Goal: Navigation & Orientation: Find specific page/section

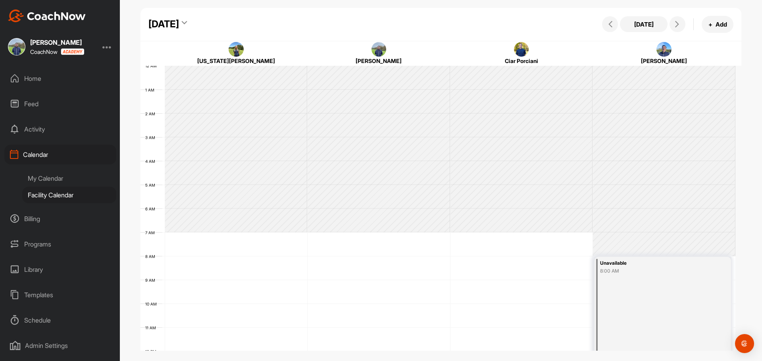
scroll to position [137, 0]
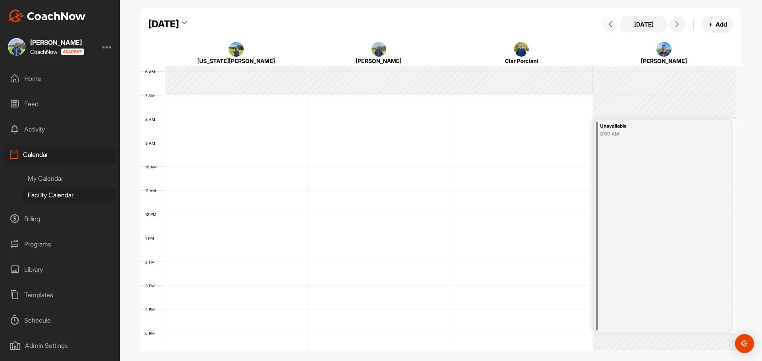
click at [609, 27] on button at bounding box center [610, 24] width 16 height 16
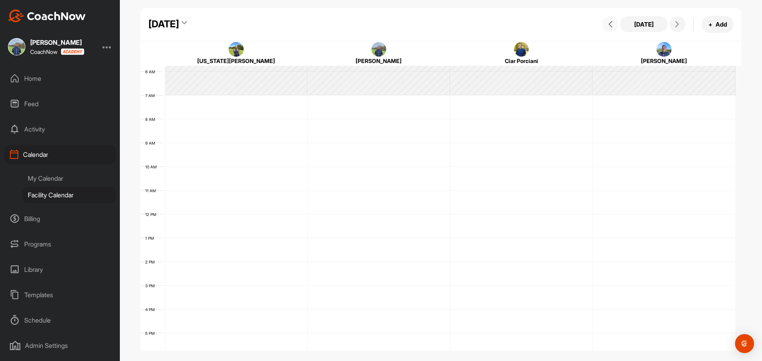
click at [609, 27] on button at bounding box center [610, 24] width 16 height 16
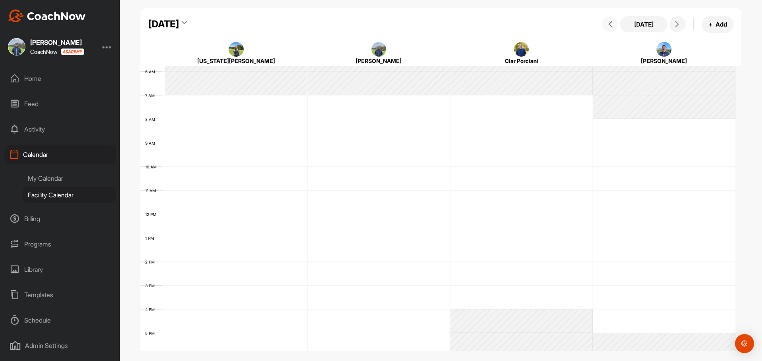
click at [610, 28] on button at bounding box center [610, 24] width 16 height 16
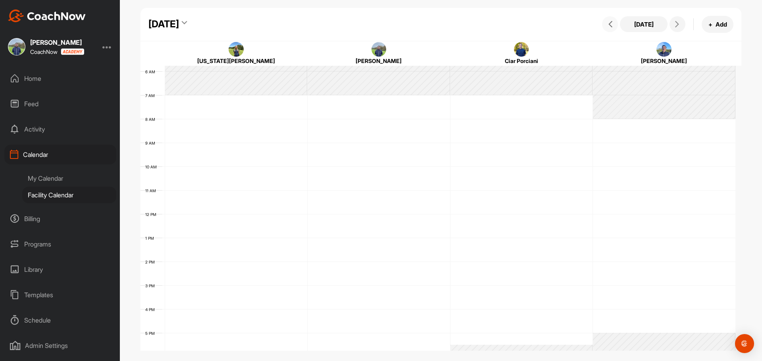
click at [610, 29] on button at bounding box center [610, 24] width 16 height 16
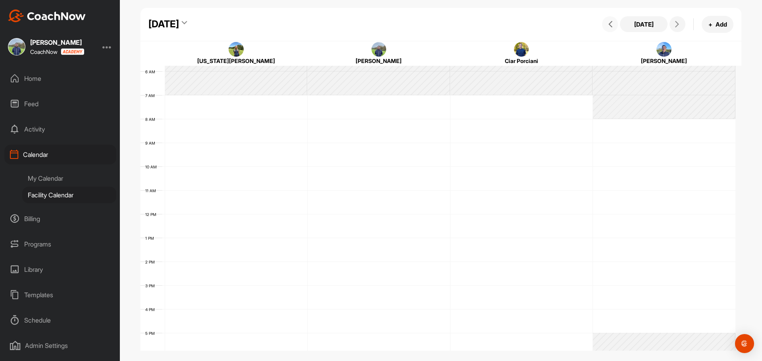
click at [610, 29] on button at bounding box center [610, 24] width 16 height 16
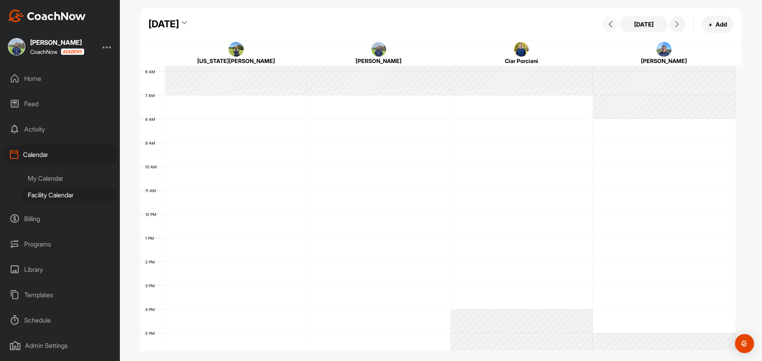
click at [610, 29] on button at bounding box center [610, 24] width 16 height 16
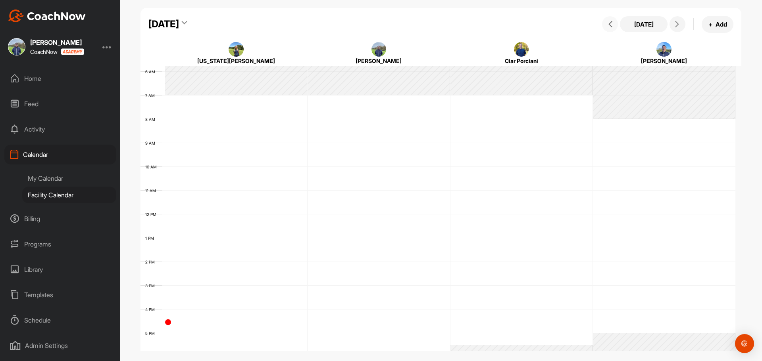
click at [610, 29] on button at bounding box center [610, 24] width 16 height 16
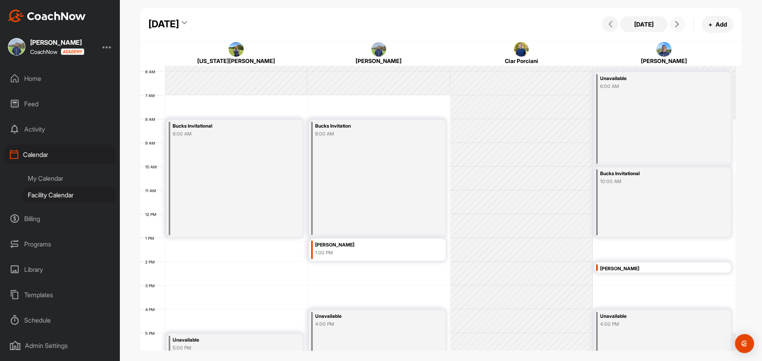
click at [675, 23] on icon at bounding box center [677, 24] width 6 height 6
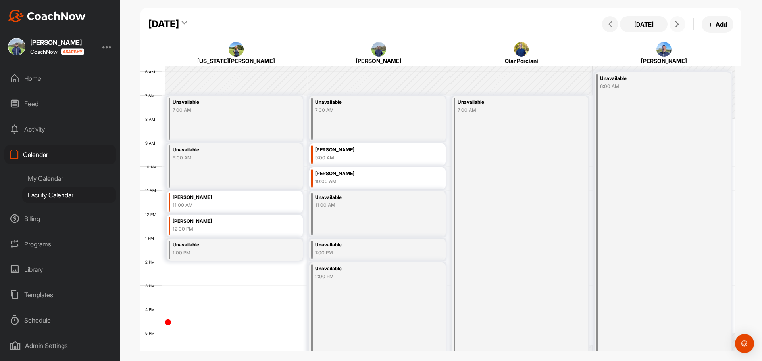
click at [675, 23] on icon at bounding box center [677, 24] width 6 height 6
